Goal: Task Accomplishment & Management: Use online tool/utility

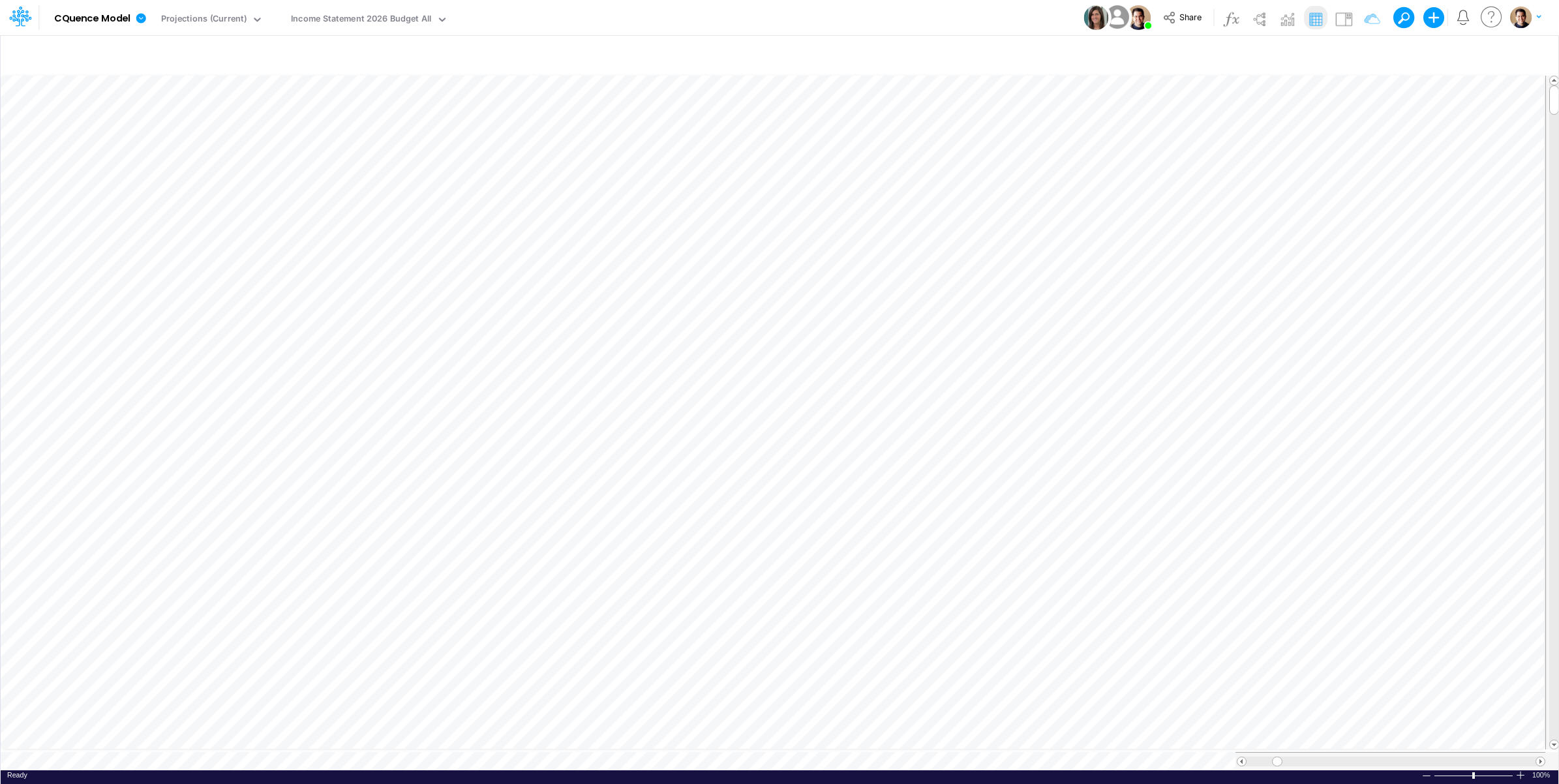
scroll to position [0, 1]
click at [571, 163] on icon "button" at bounding box center [575, 167] width 20 height 14
click at [761, 14] on div "Model CQuence Model Edit model settings Duplicate Import QuickBooks QuickBooks …" at bounding box center [780, 18] width 1403 height 35
click at [584, 42] on input "text" at bounding box center [643, 54] width 1263 height 27
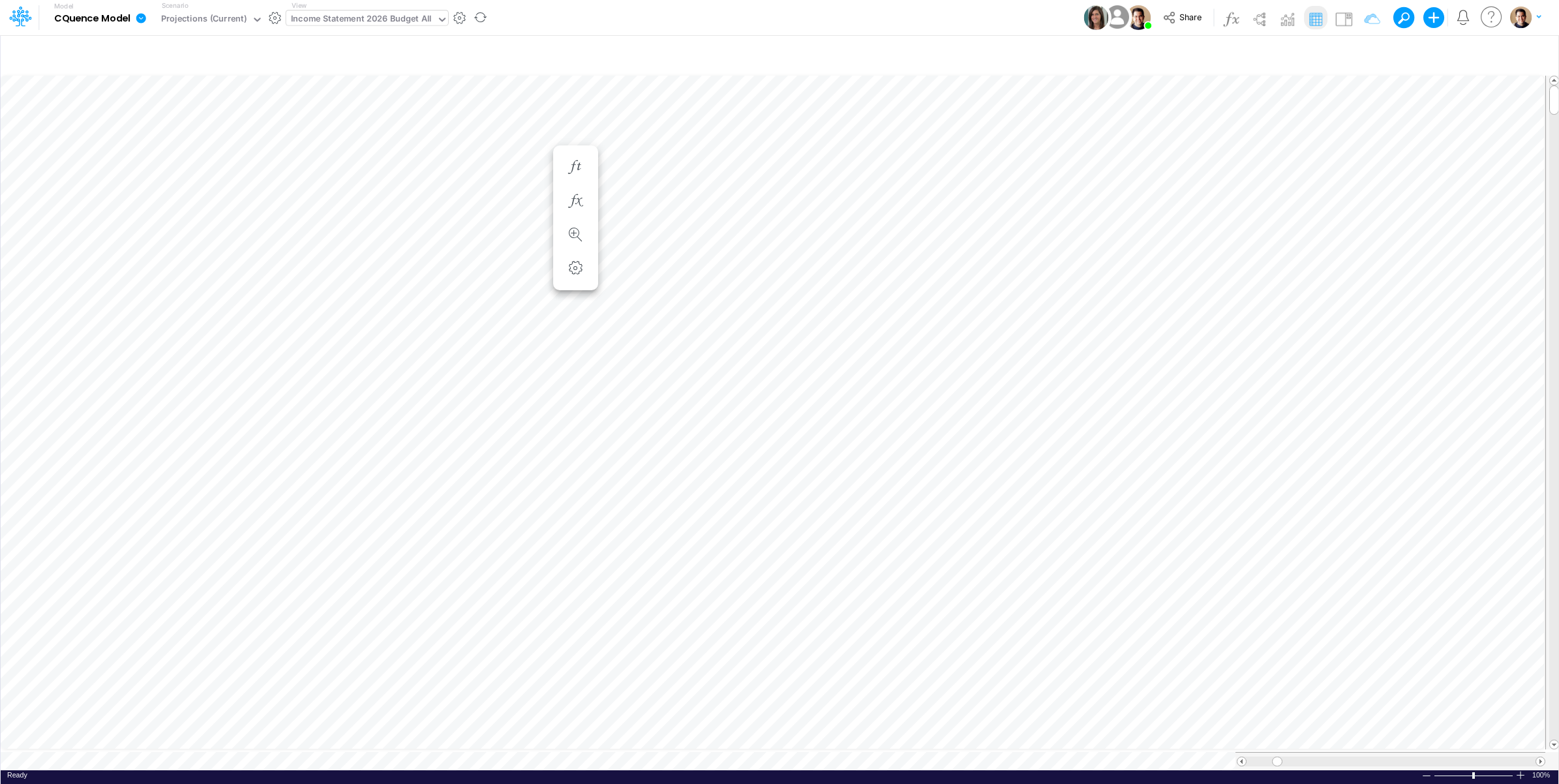
click at [421, 20] on div "Income Statement 2026 Budget All" at bounding box center [361, 20] width 141 height 15
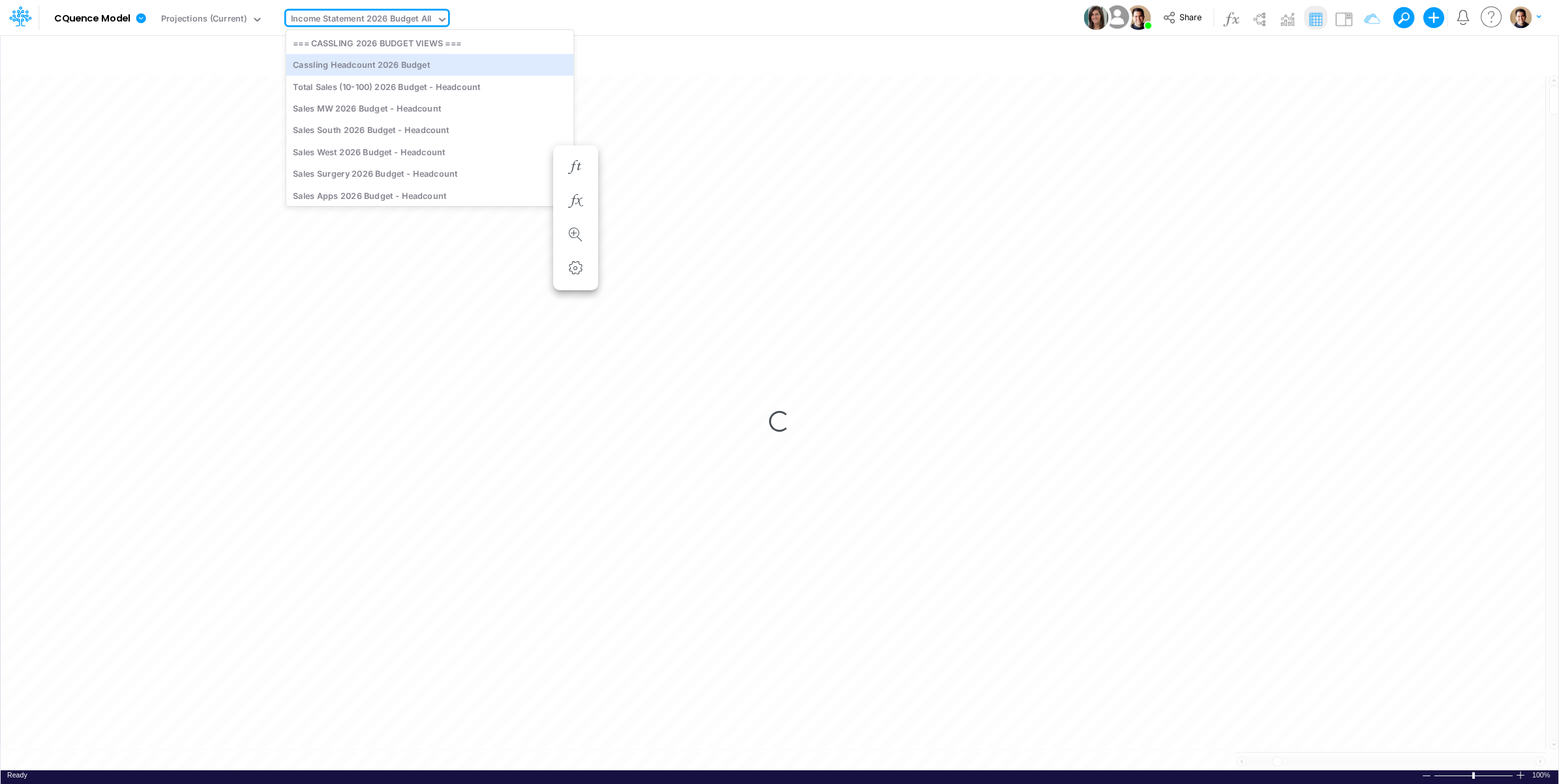
click at [558, 14] on div "Model CQuence Model Edit model settings Duplicate Import QuickBooks QuickBooks …" at bounding box center [780, 18] width 1403 height 35
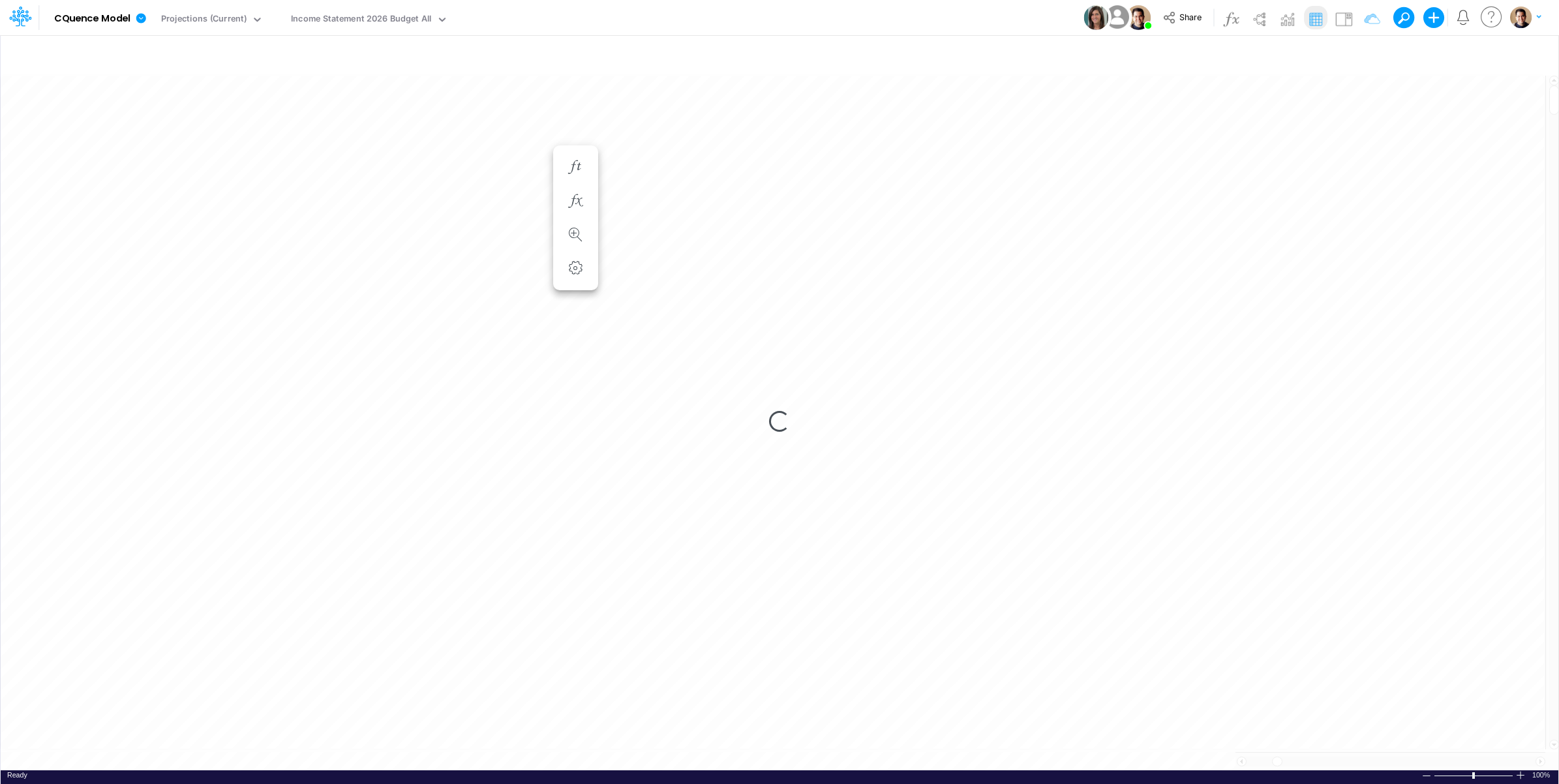
click at [569, 20] on div "Model CQuence Model Edit model settings Duplicate Import QuickBooks QuickBooks …" at bounding box center [780, 18] width 1403 height 35
click at [21, 15] on icon at bounding box center [18, 18] width 19 height 8
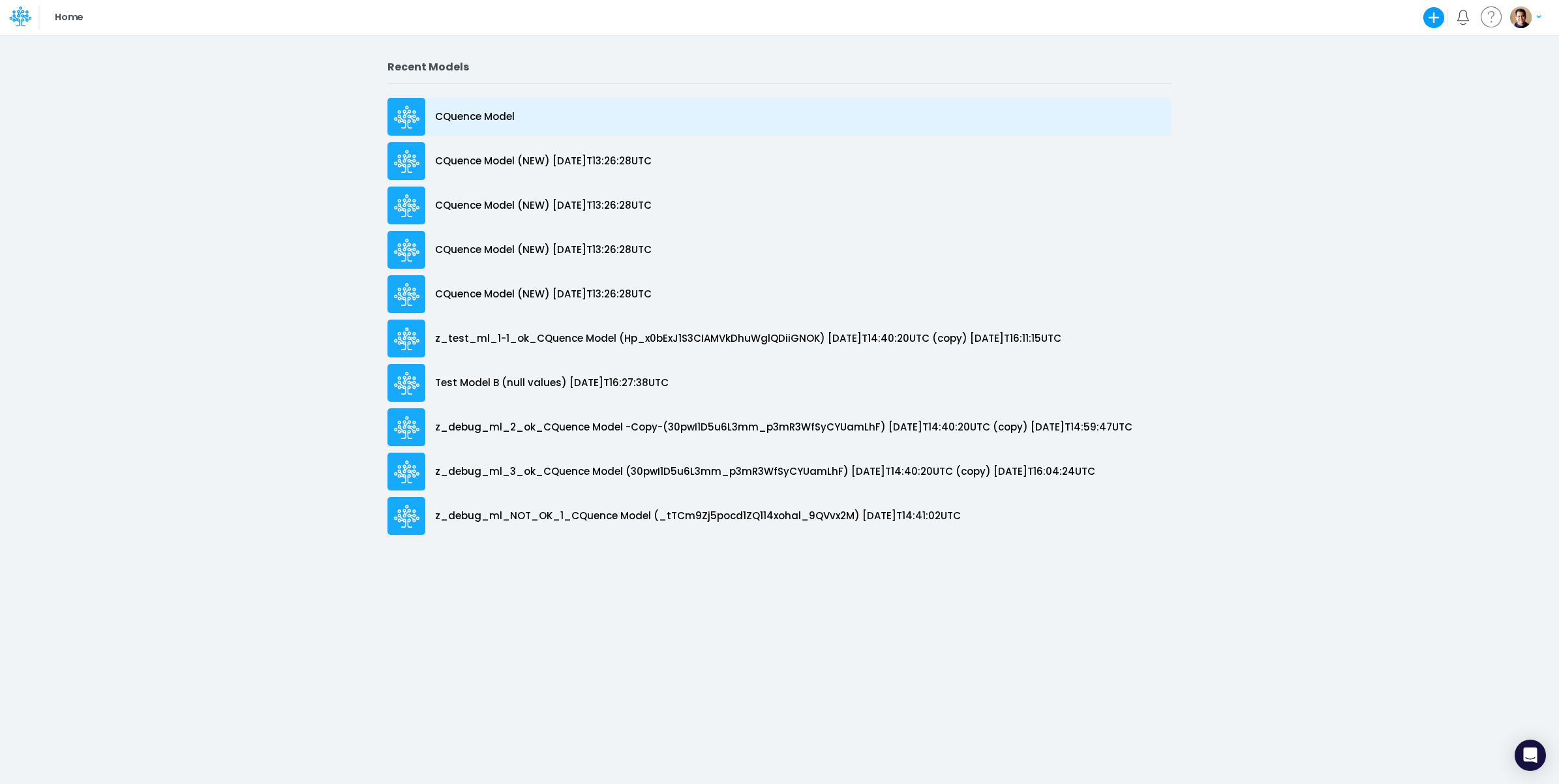
click at [530, 117] on div "CQuence Model" at bounding box center [780, 116] width 784 height 38
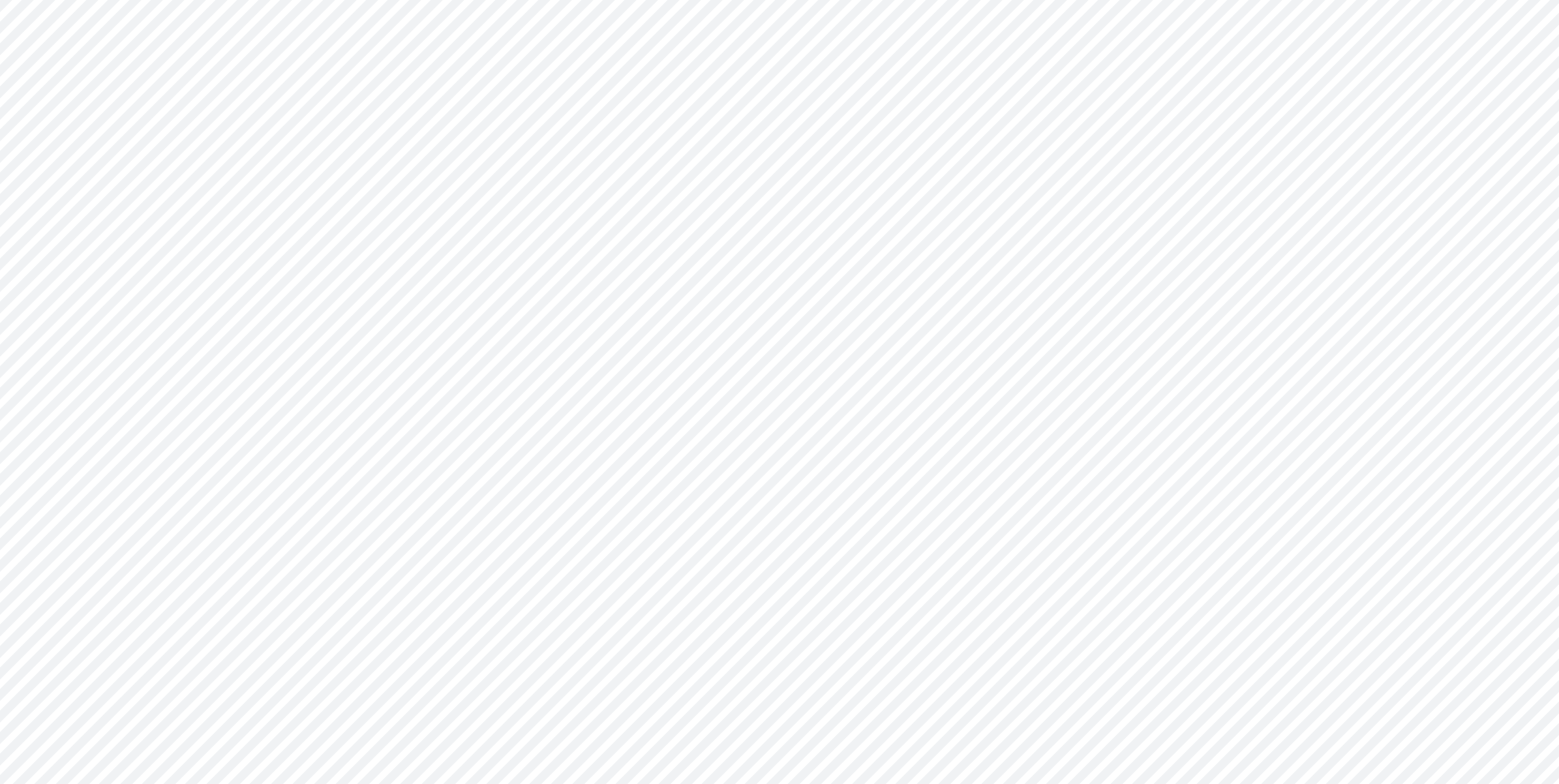
type input "Consolidated All by Month"
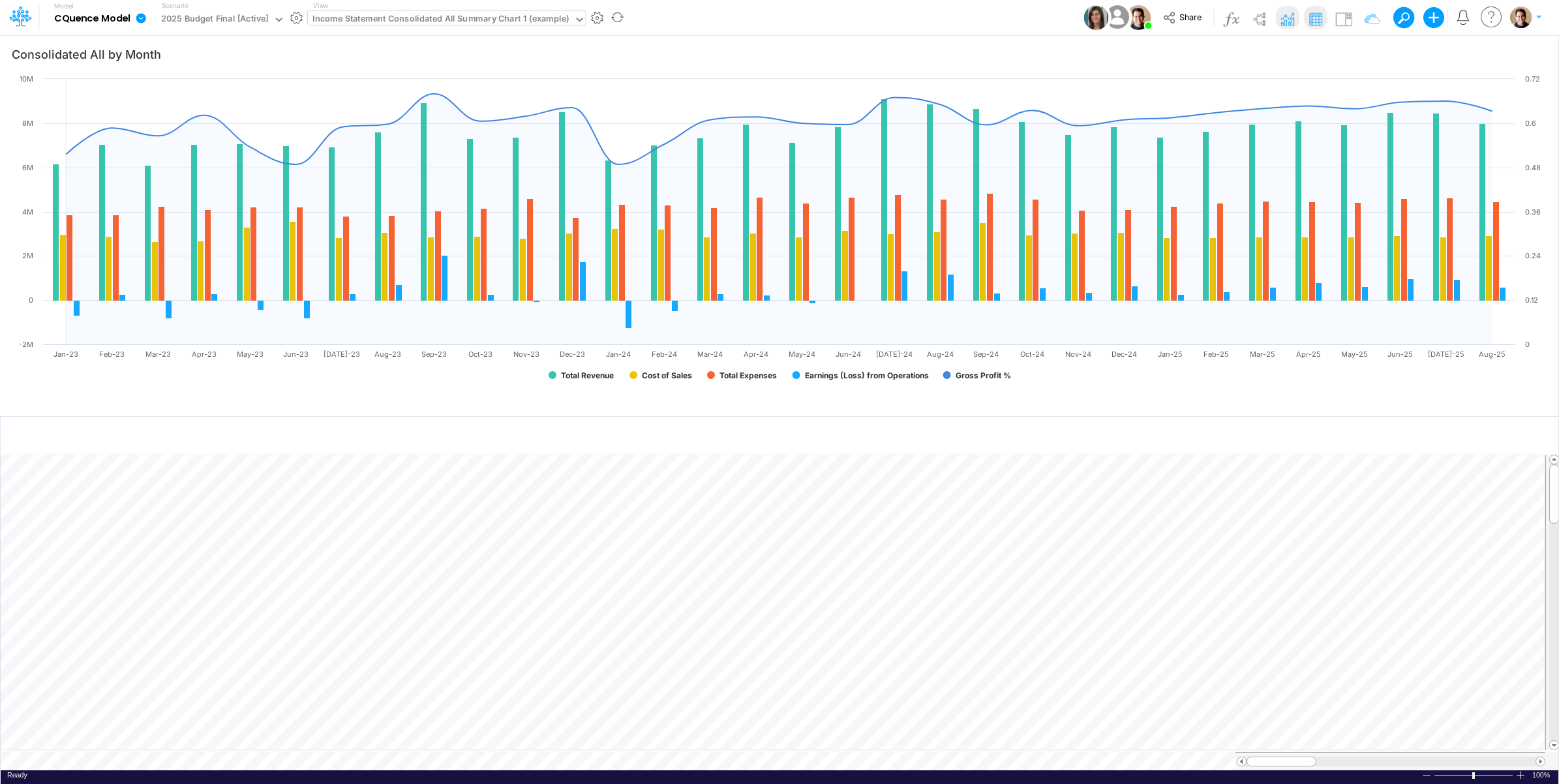
click at [506, 18] on div "Income Statement Consolidated All Summary Chart 1 (example)" at bounding box center [441, 20] width 257 height 15
type input "v"
type input "cbc"
click at [487, 44] on div "Income Statement Drill-Down Projections All (CBC)" at bounding box center [418, 43] width 220 height 22
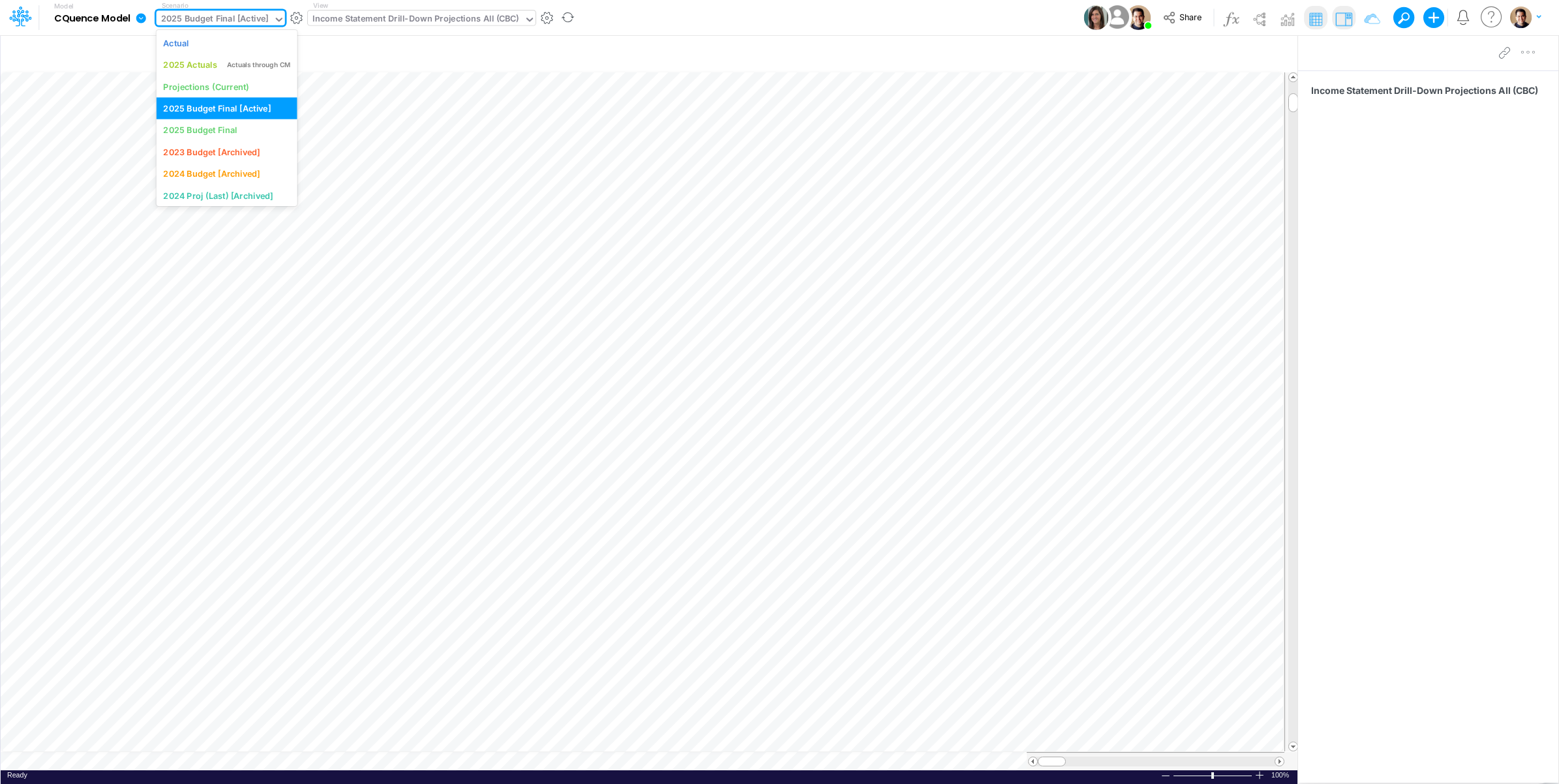
click at [214, 21] on div "2025 Budget Final [Active]" at bounding box center [215, 20] width 108 height 15
click at [208, 86] on div "Projections (Current)" at bounding box center [205, 87] width 85 height 12
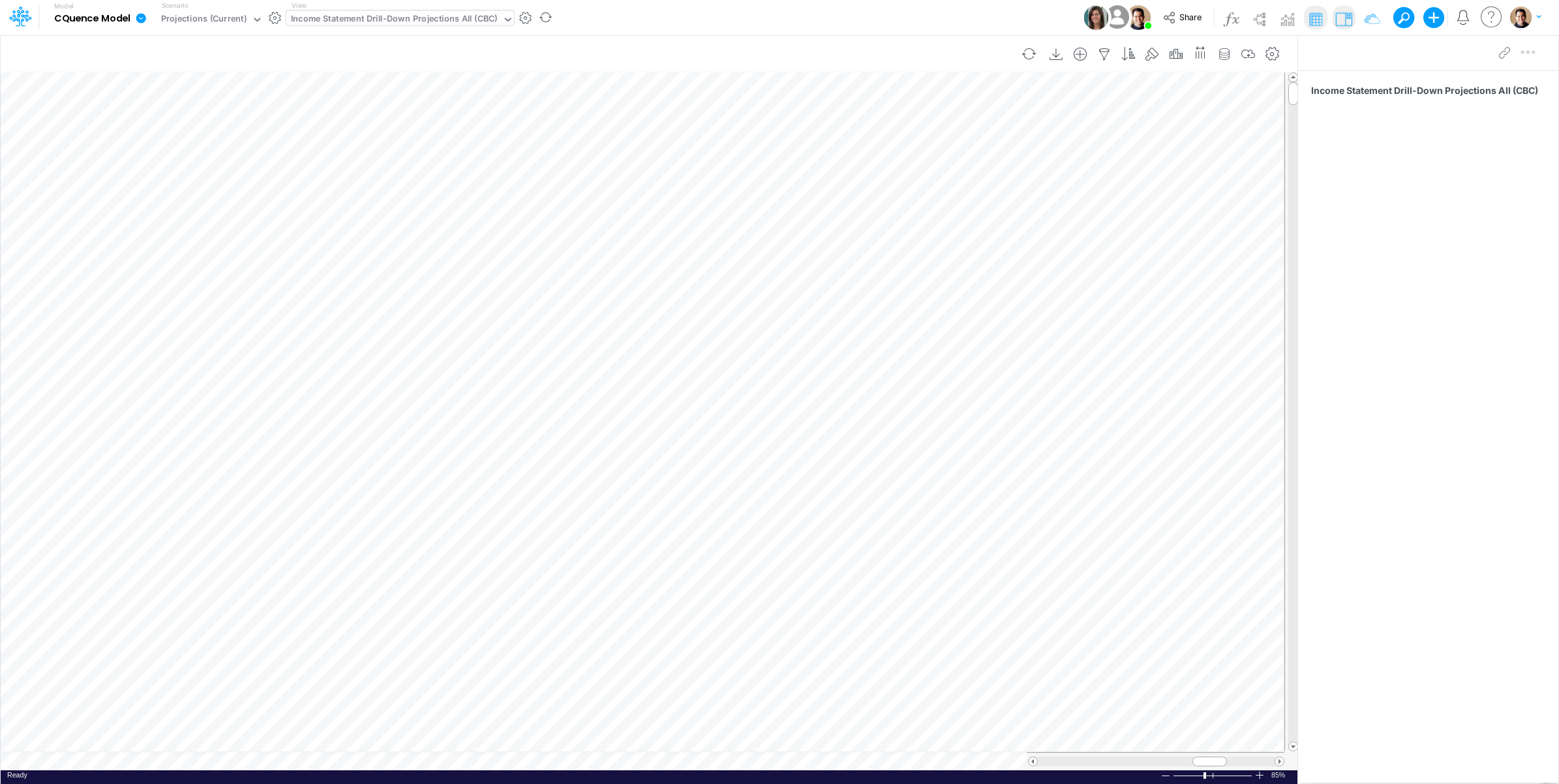
scroll to position [0, 1]
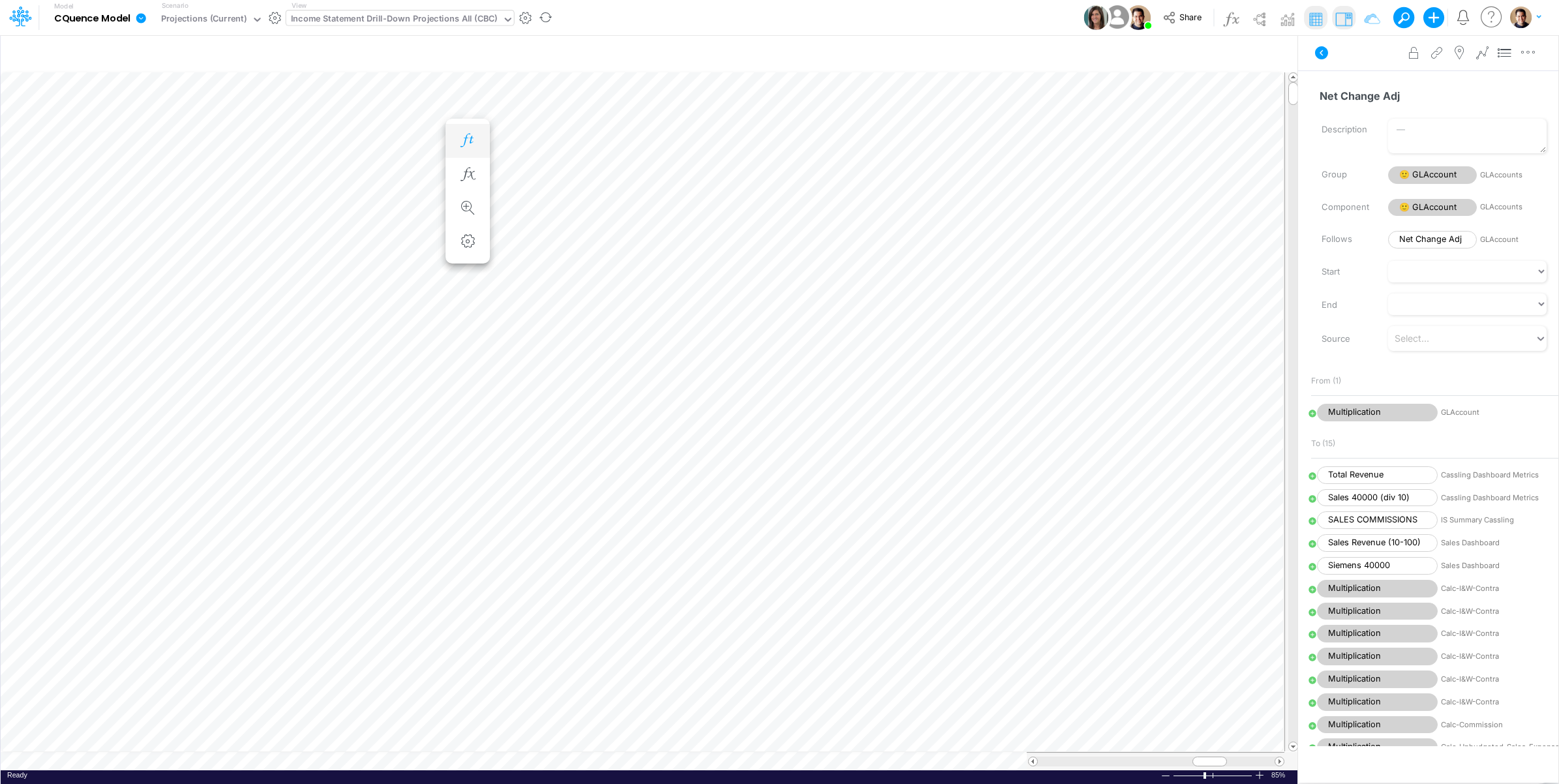
click at [461, 132] on button "button" at bounding box center [468, 141] width 24 height 26
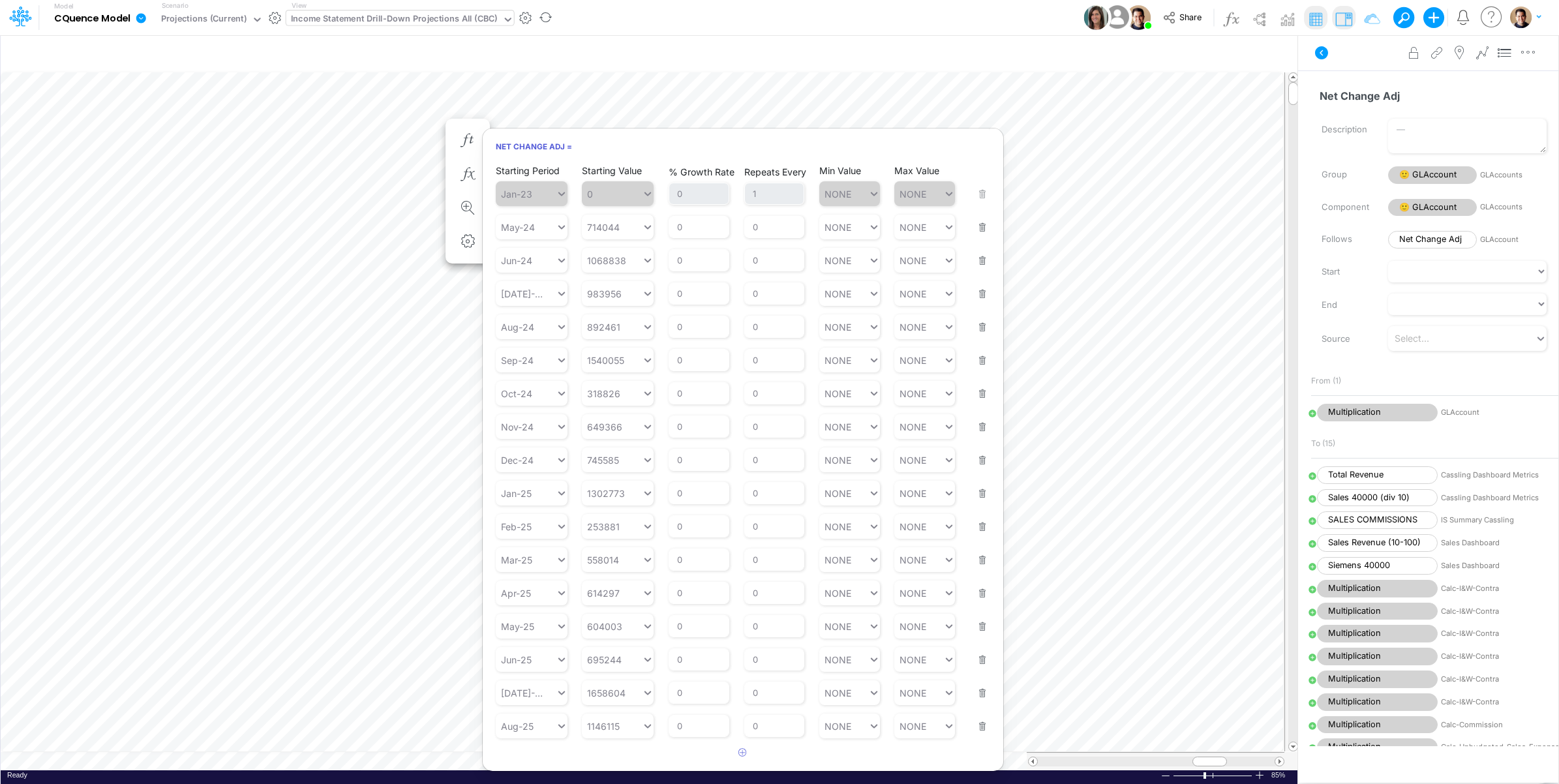
click at [1355, 67] on div "Advanced settings Delete" at bounding box center [1428, 53] width 260 height 37
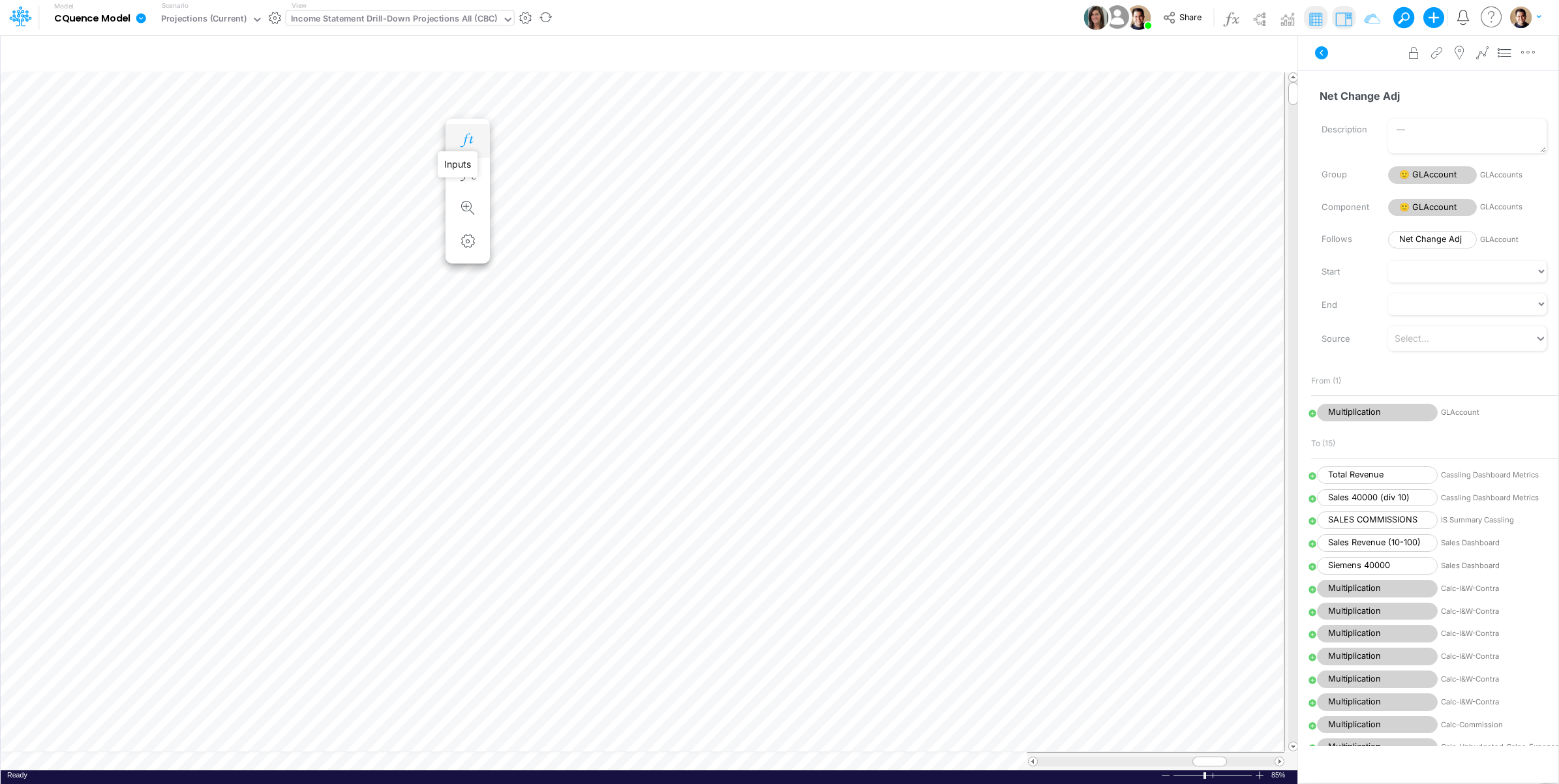
click at [468, 141] on icon "button" at bounding box center [468, 141] width 20 height 14
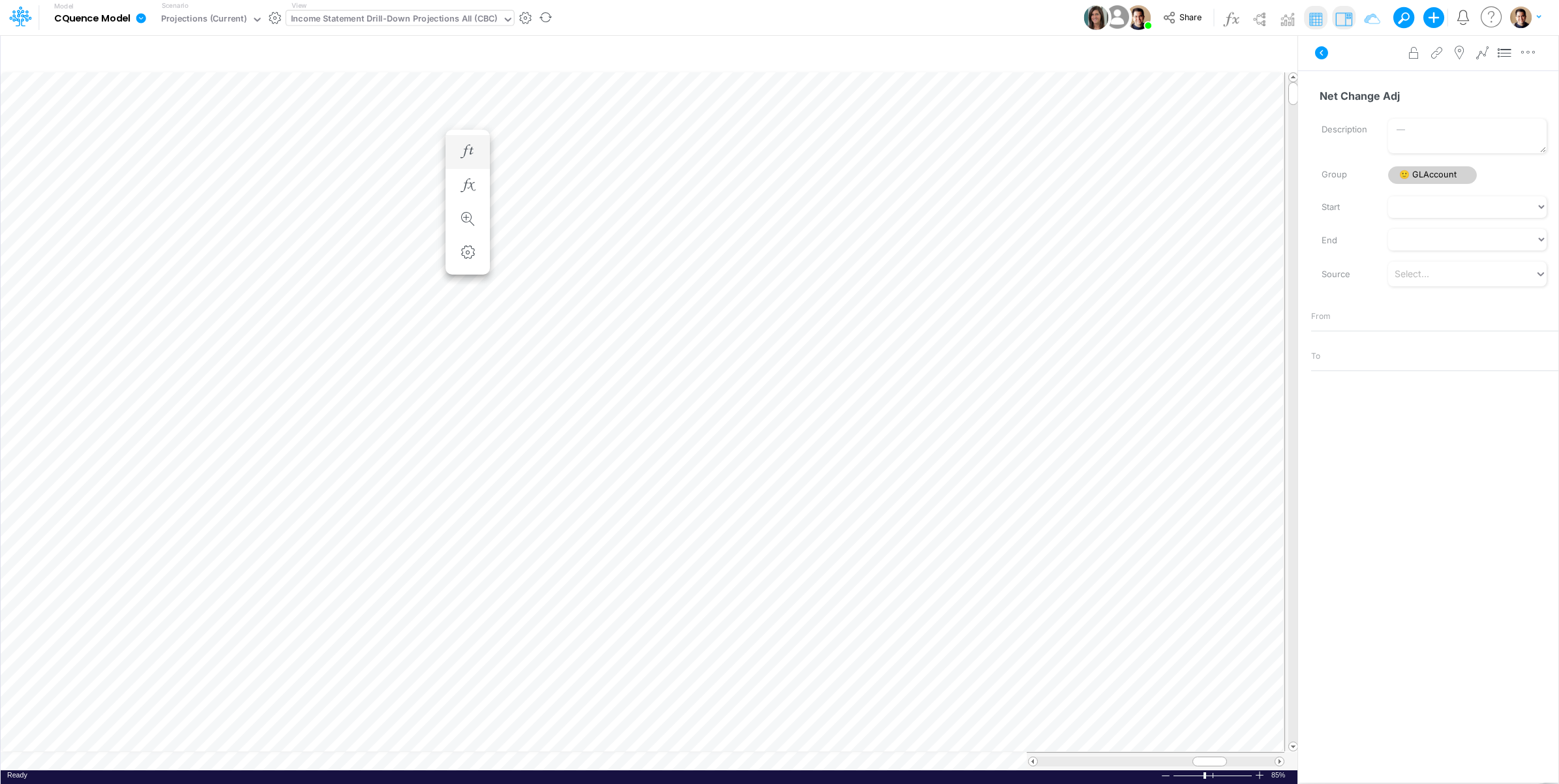
scroll to position [0, 1]
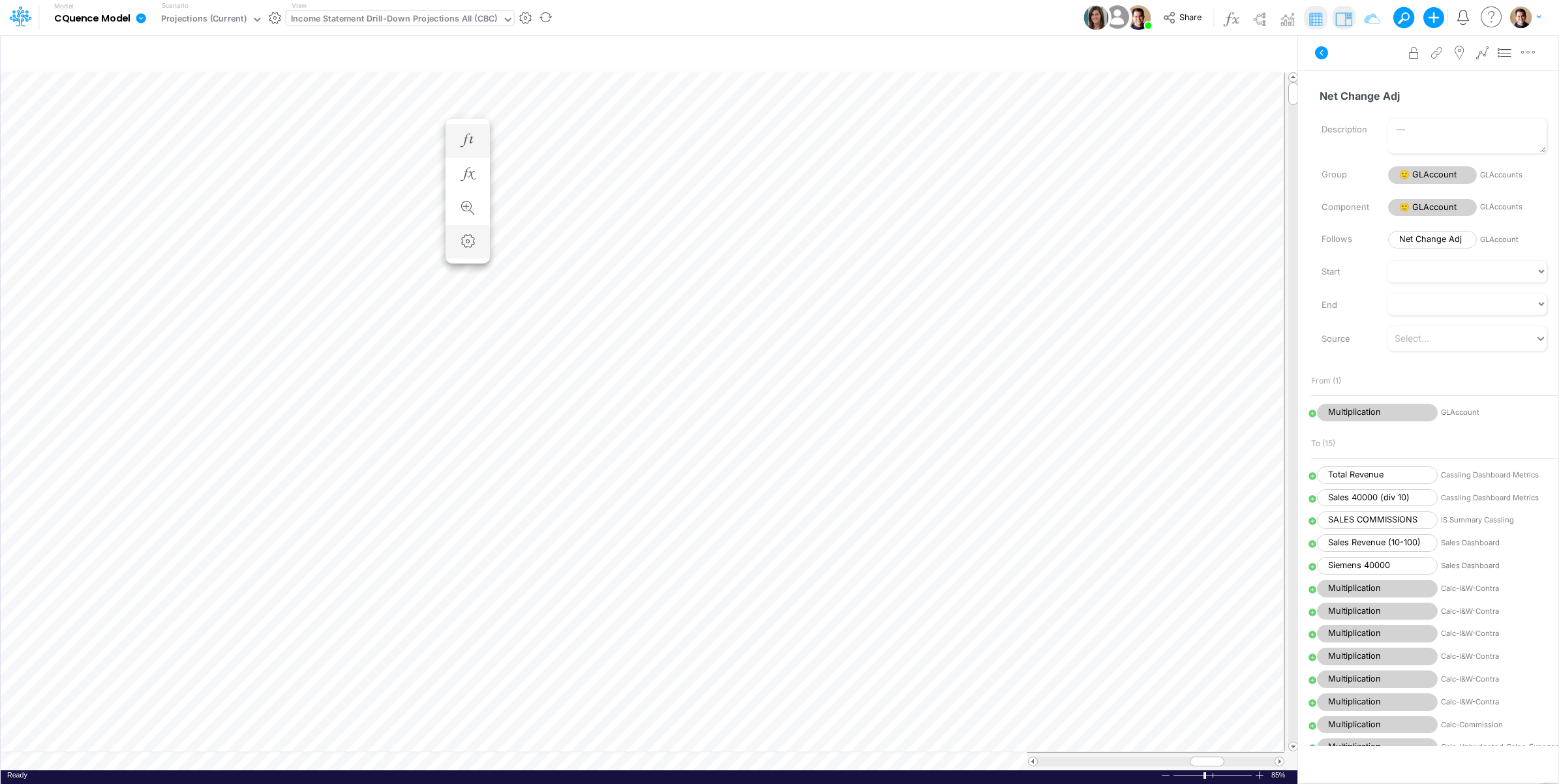
scroll to position [0, 1]
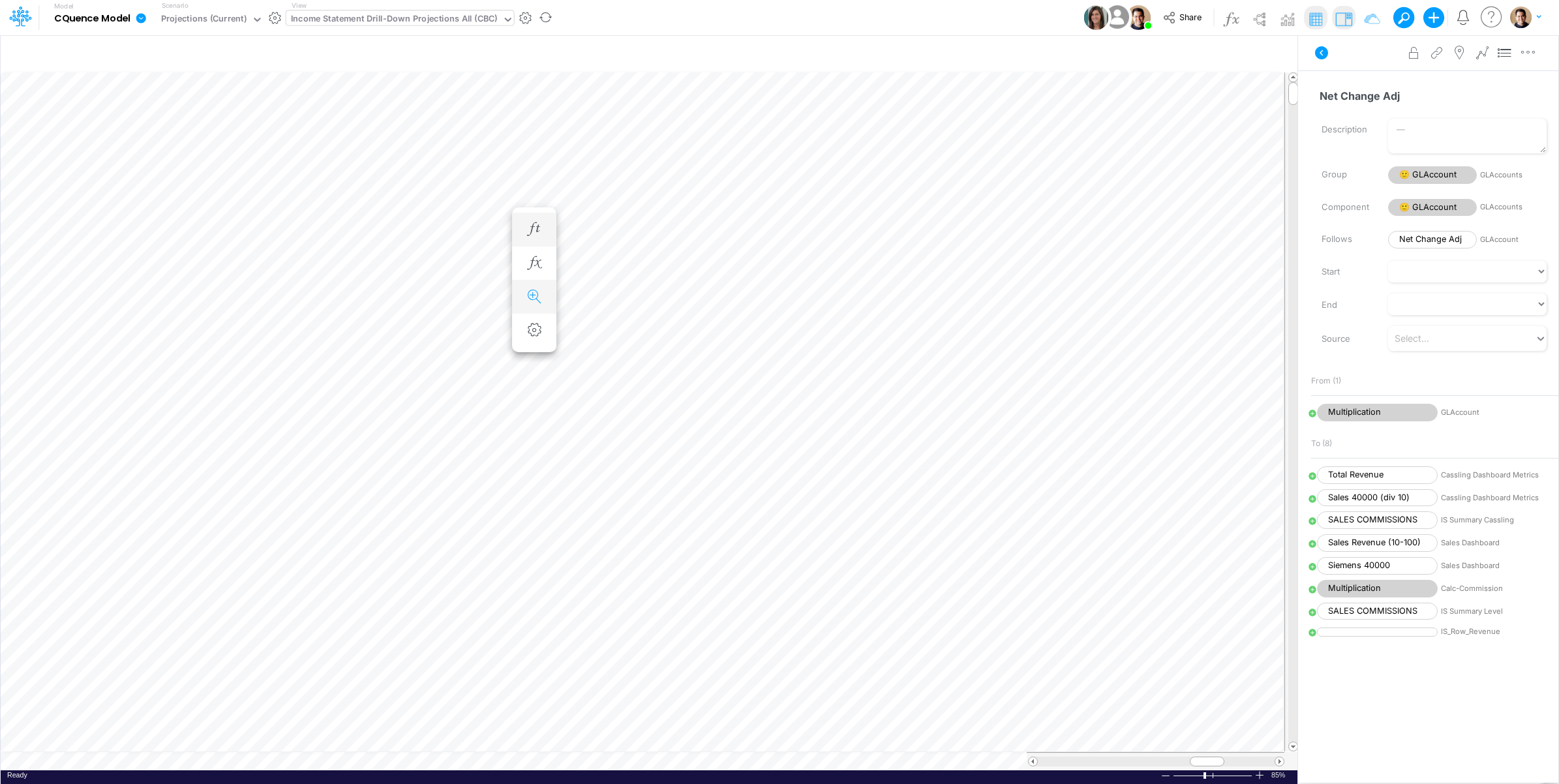
scroll to position [0, 1]
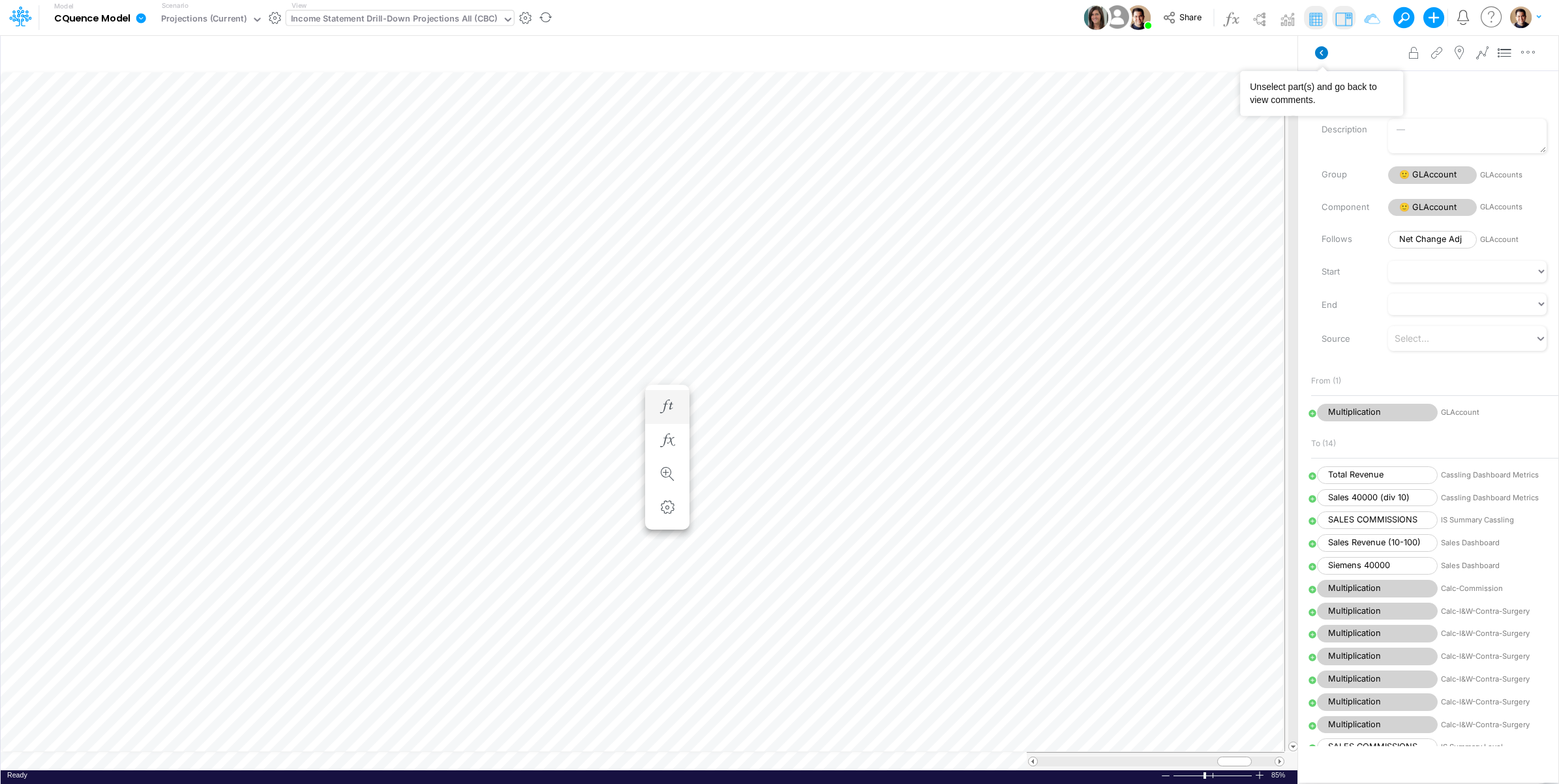
click at [1320, 53] on icon at bounding box center [1321, 53] width 13 height 13
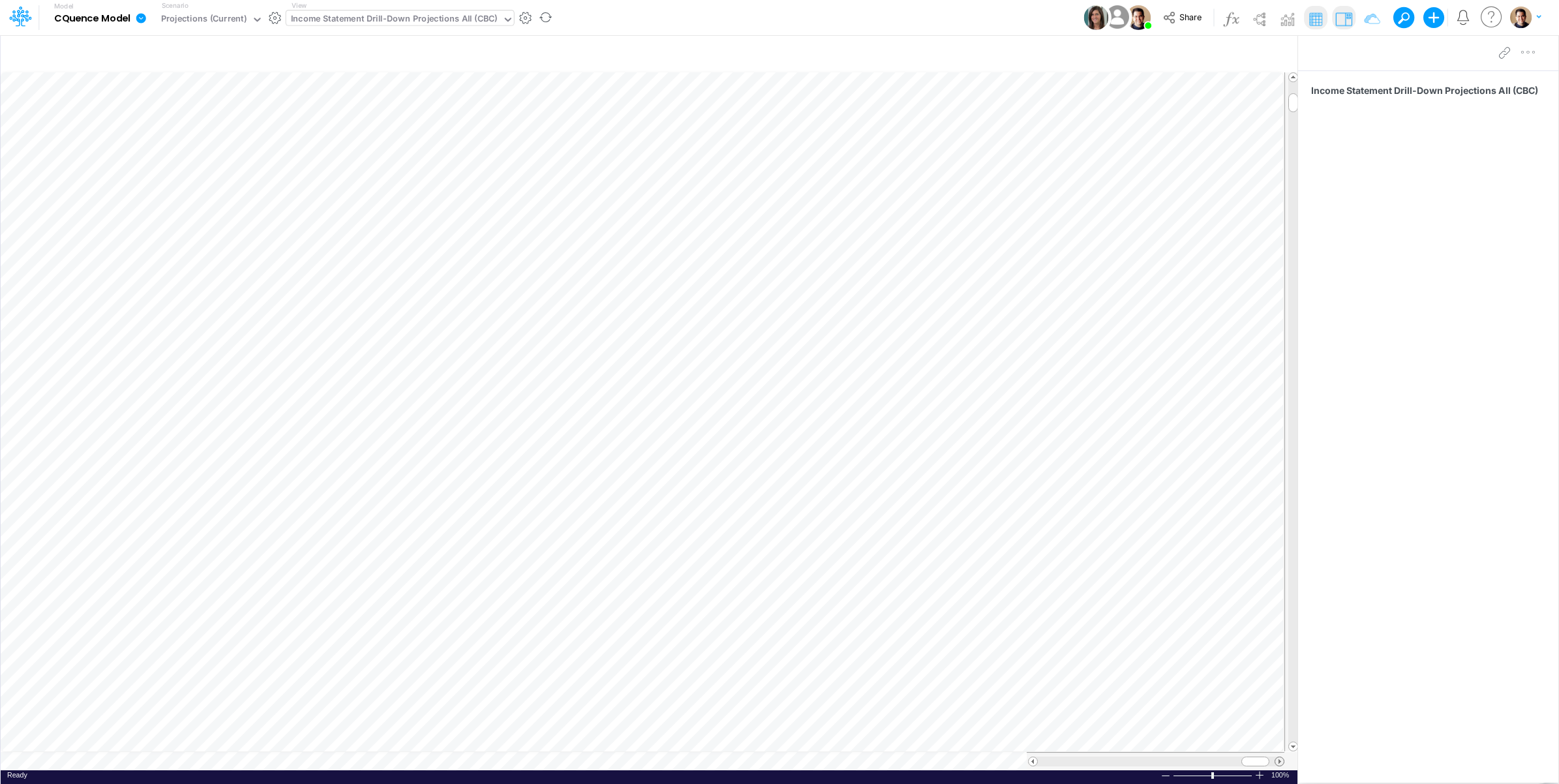
click at [1279, 760] on span at bounding box center [1280, 761] width 8 height 8
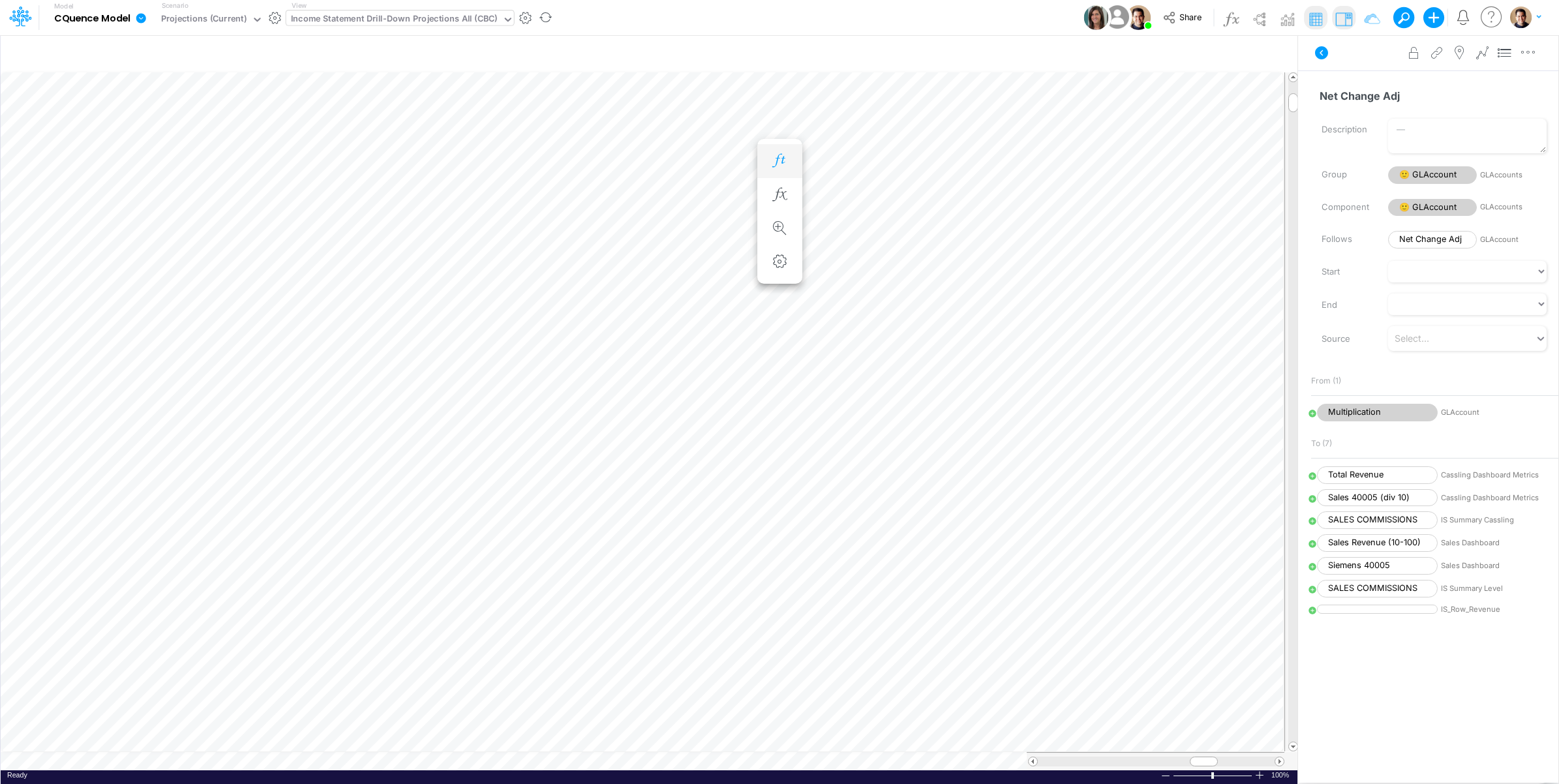
click at [784, 155] on icon "button" at bounding box center [780, 161] width 20 height 14
click at [780, 171] on icon "button" at bounding box center [780, 174] width 20 height 14
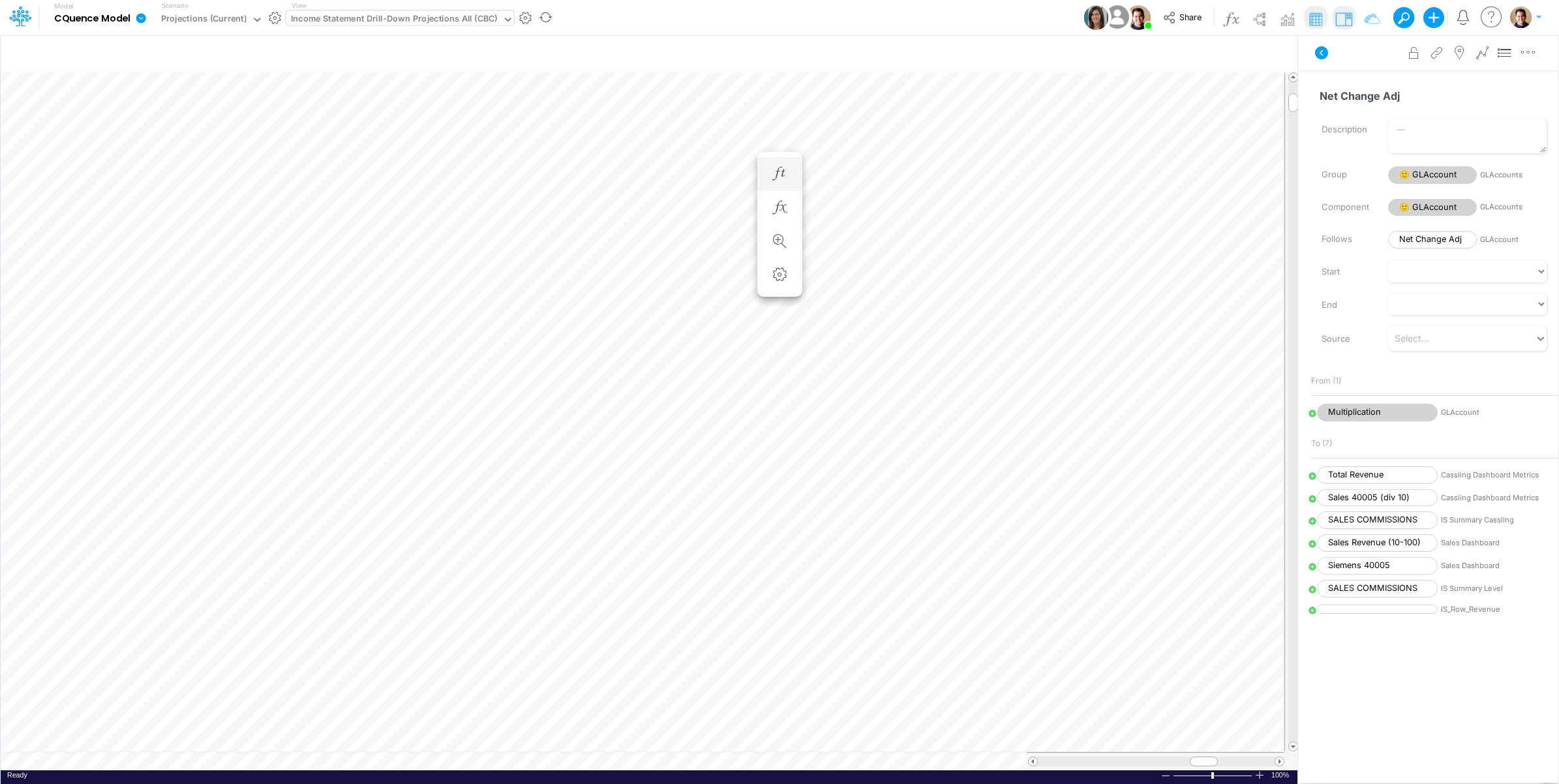
scroll to position [0, 1]
click at [780, 184] on icon "button" at bounding box center [780, 187] width 20 height 14
click at [777, 198] on icon "button" at bounding box center [780, 200] width 20 height 14
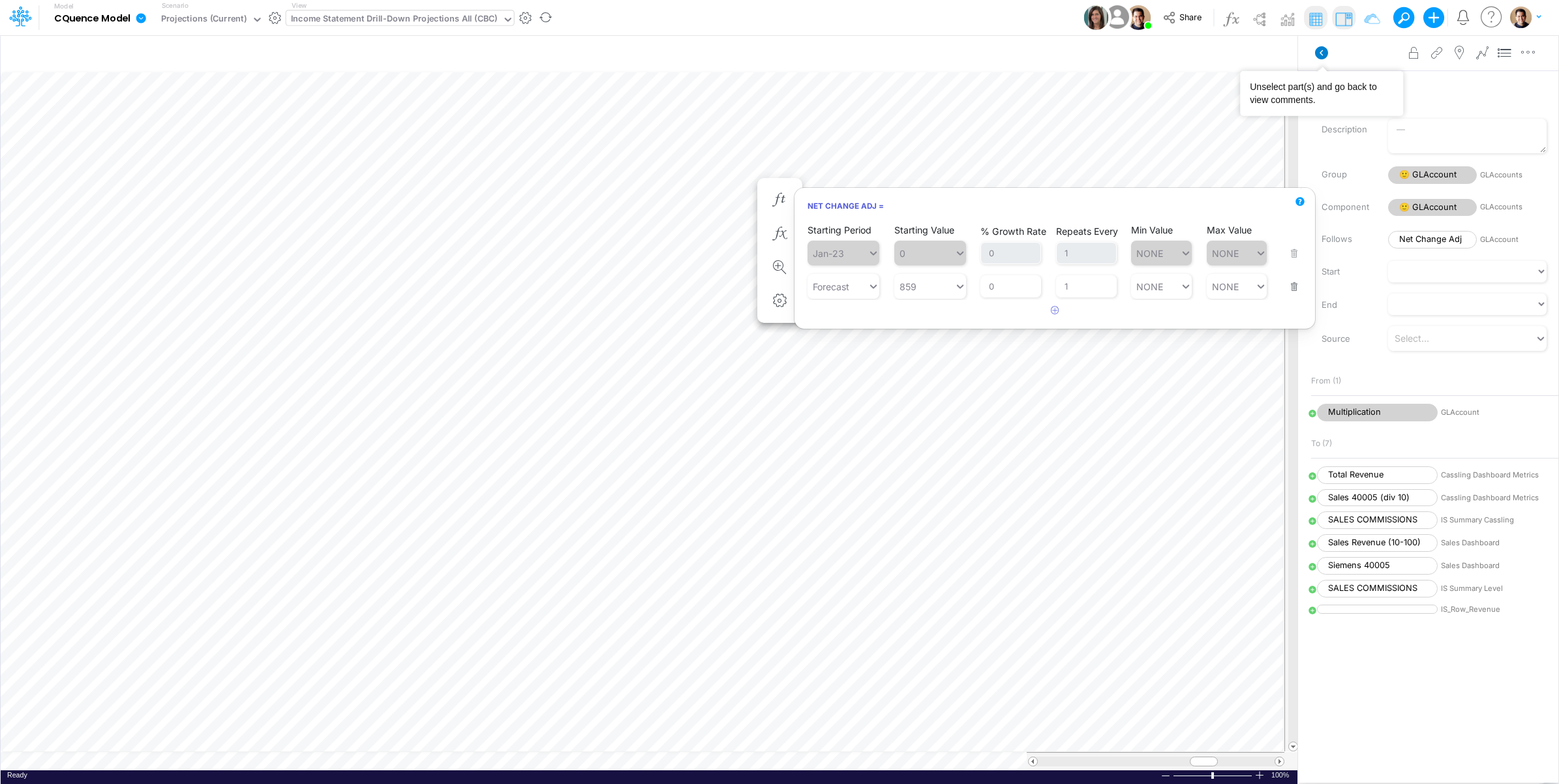
click at [1323, 53] on icon at bounding box center [1321, 53] width 13 height 13
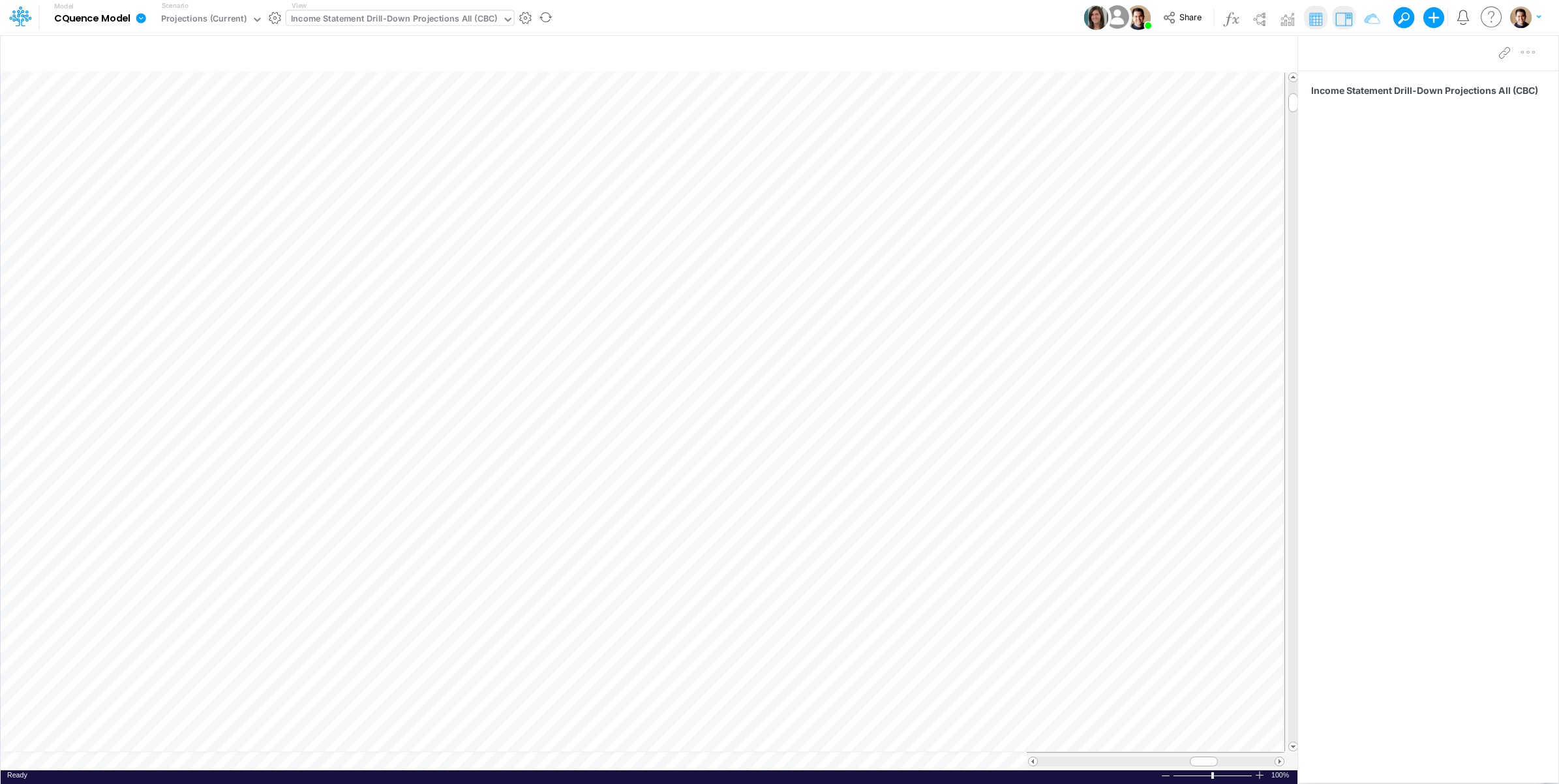
scroll to position [0, 1]
click at [1274, 766] on div at bounding box center [1156, 761] width 237 height 10
click at [1278, 764] on span at bounding box center [1280, 761] width 8 height 8
click at [1278, 764] on span at bounding box center [1280, 761] width 8 height 8
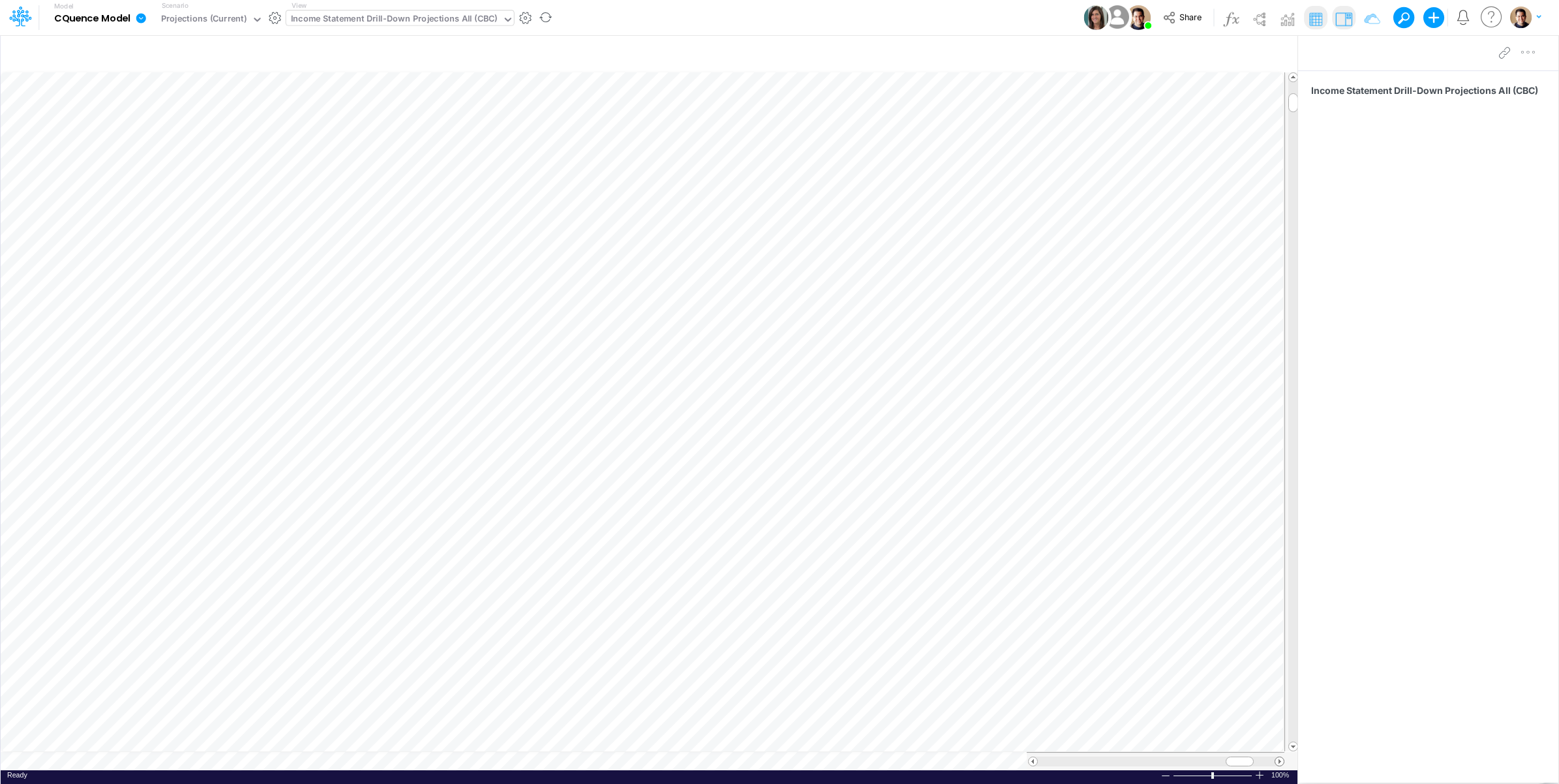
click at [1278, 764] on span at bounding box center [1280, 761] width 8 height 8
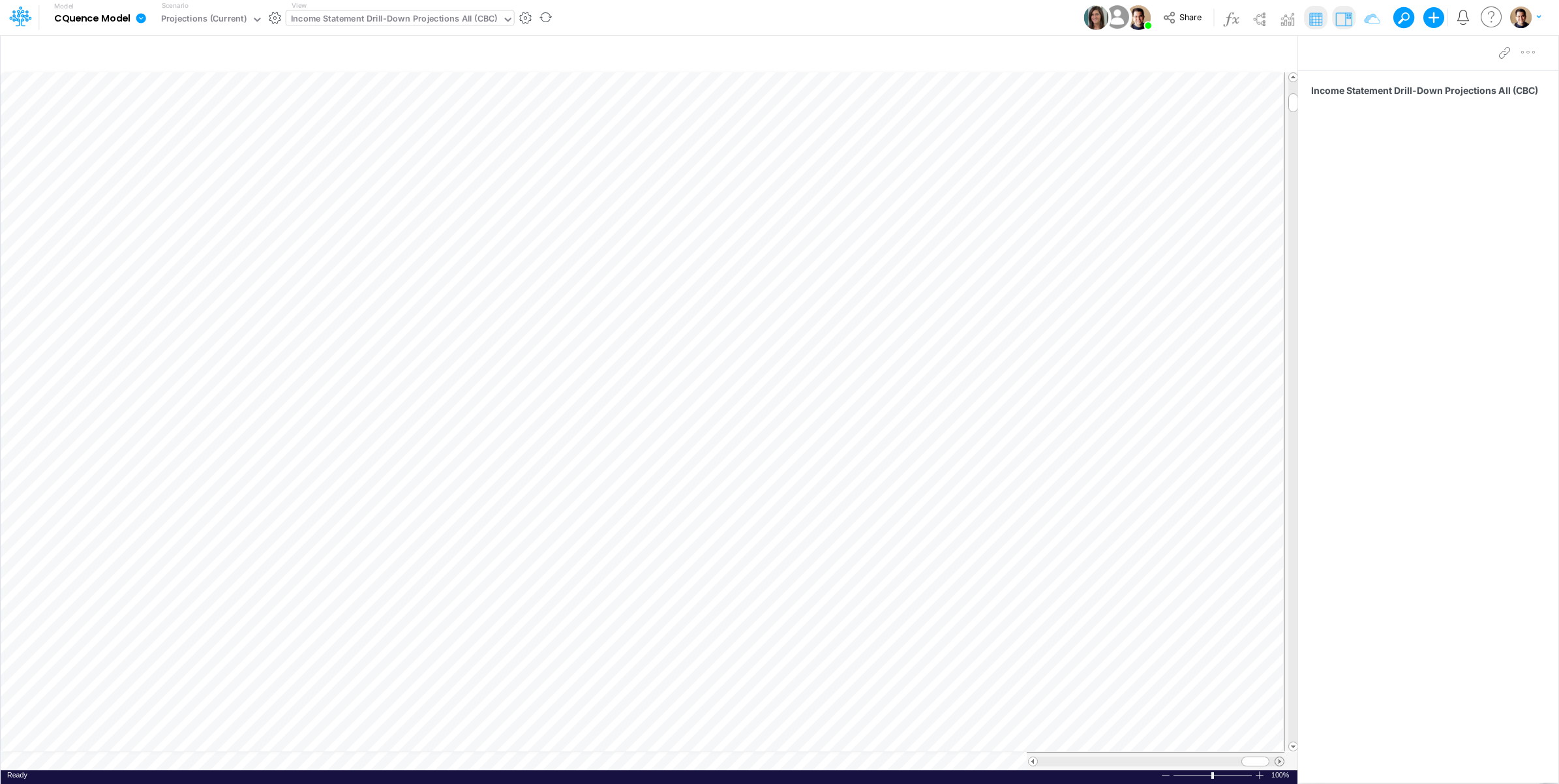
click at [1278, 764] on span at bounding box center [1280, 761] width 8 height 8
click at [1186, 26] on button "Share" at bounding box center [1184, 18] width 54 height 20
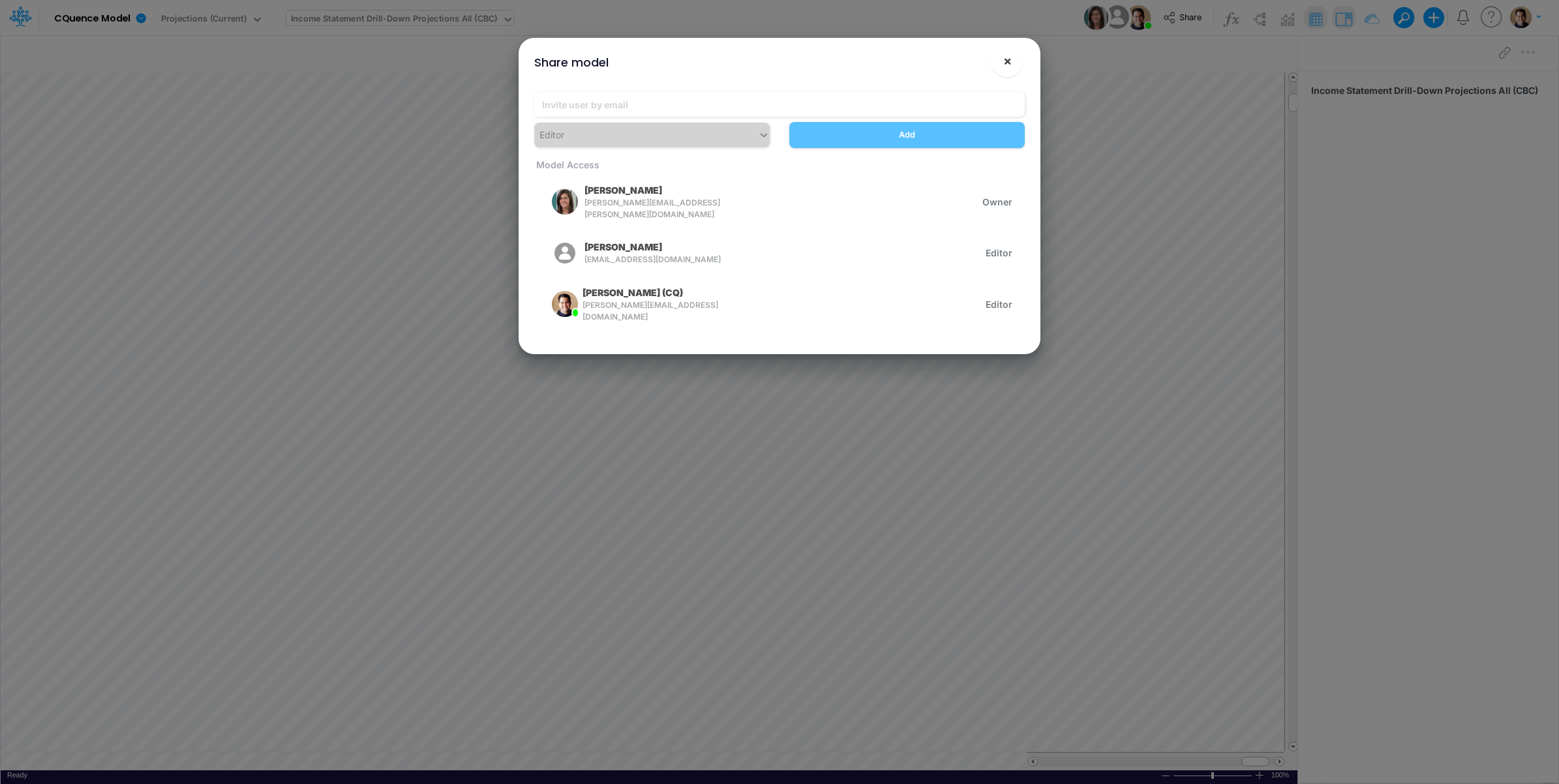
click at [1003, 60] on span "×" at bounding box center [1007, 60] width 8 height 16
